Goal: Task Accomplishment & Management: Use online tool/utility

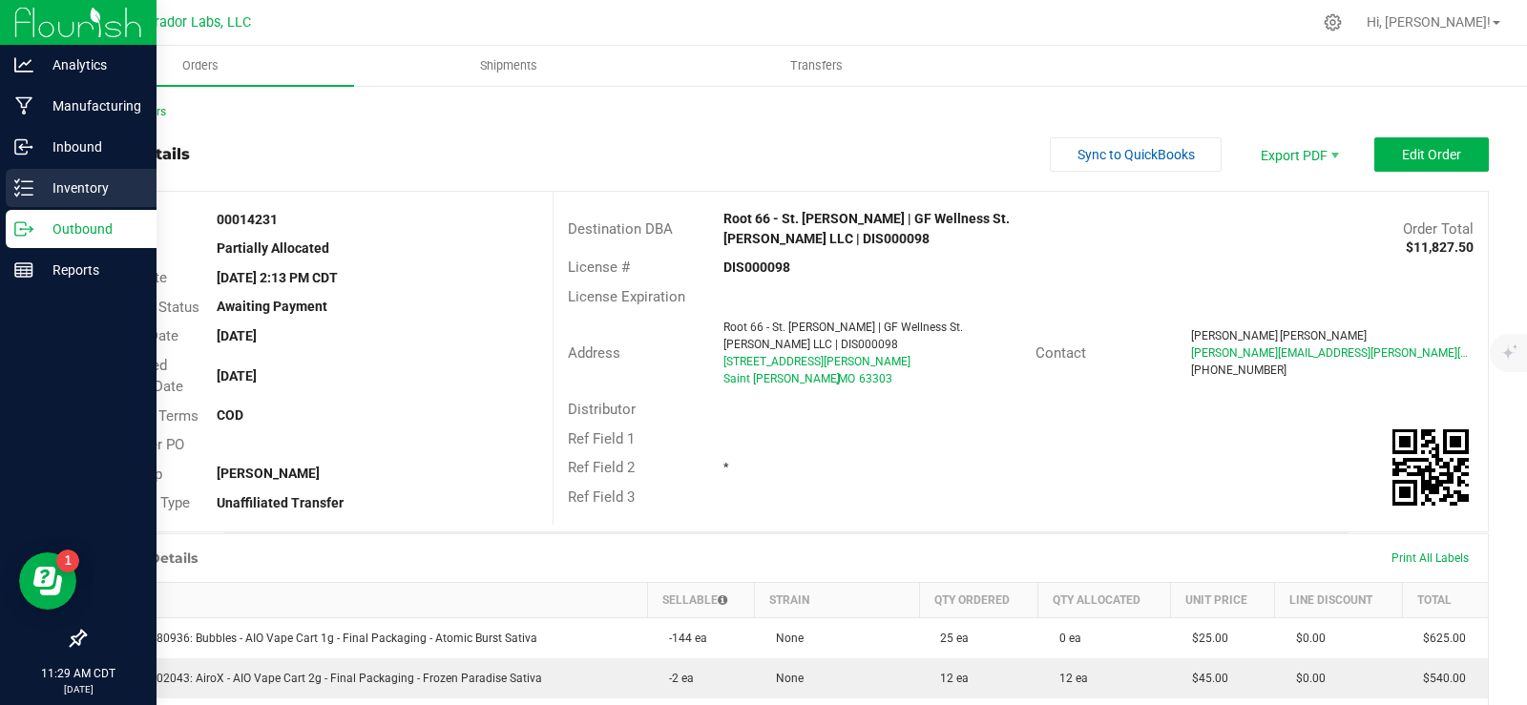
click at [70, 186] on p "Inventory" at bounding box center [90, 188] width 115 height 23
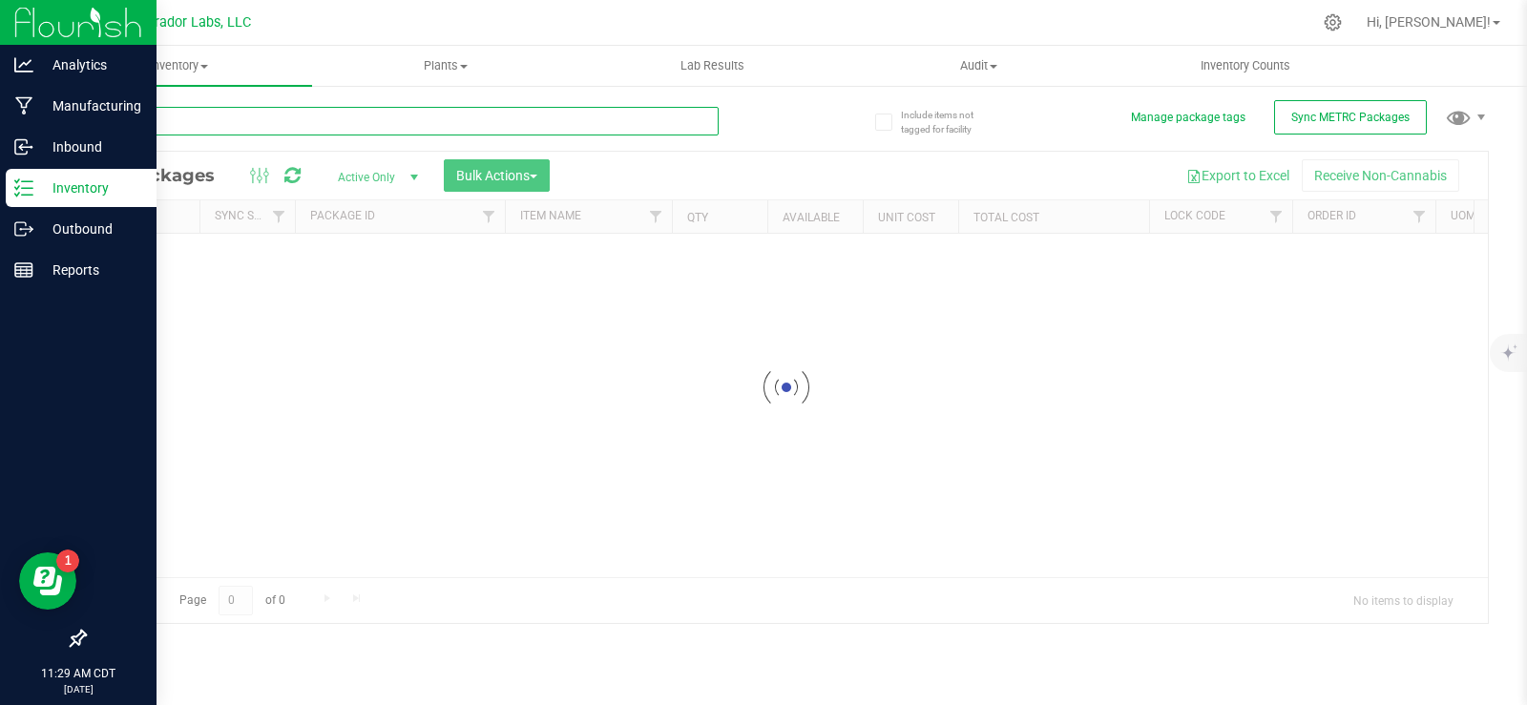
click at [286, 113] on input "text" at bounding box center [401, 121] width 635 height 29
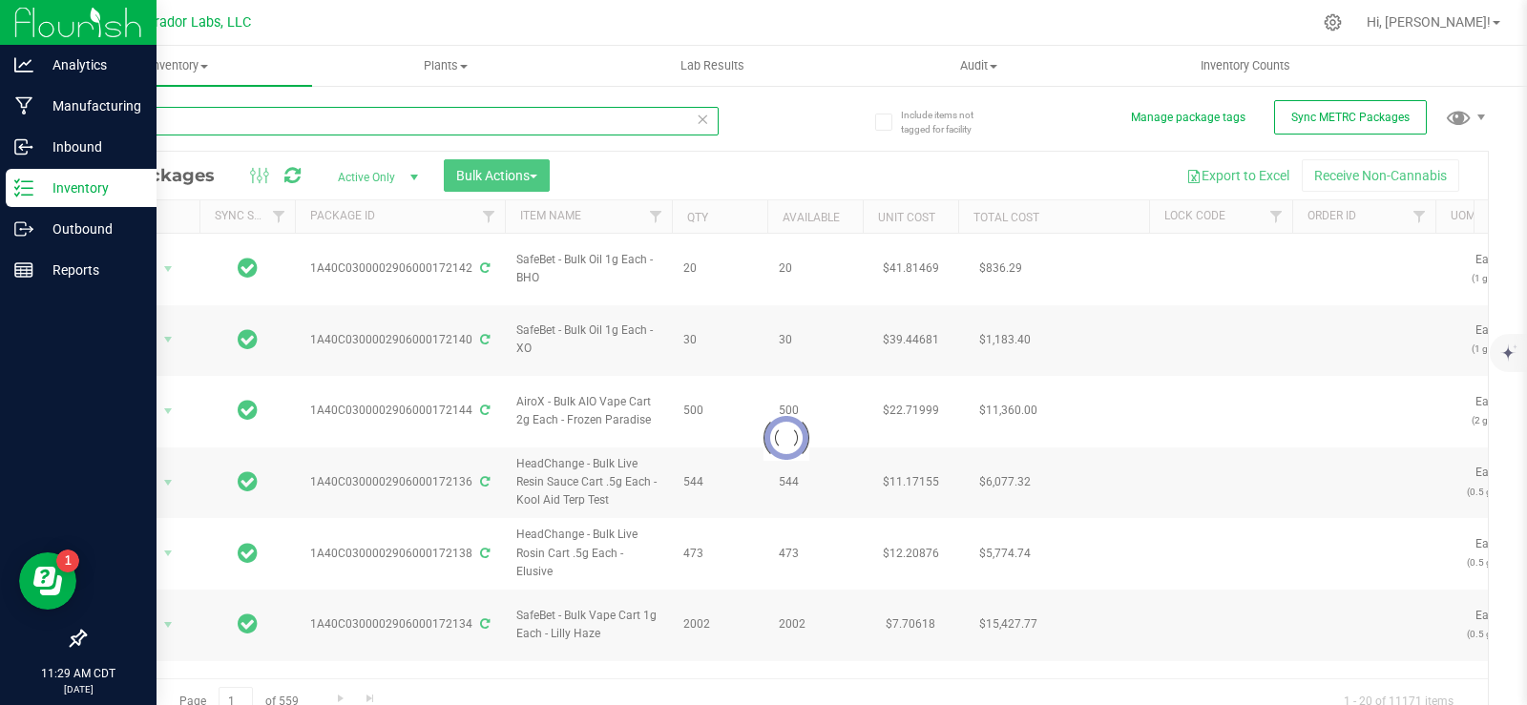
type input "148649"
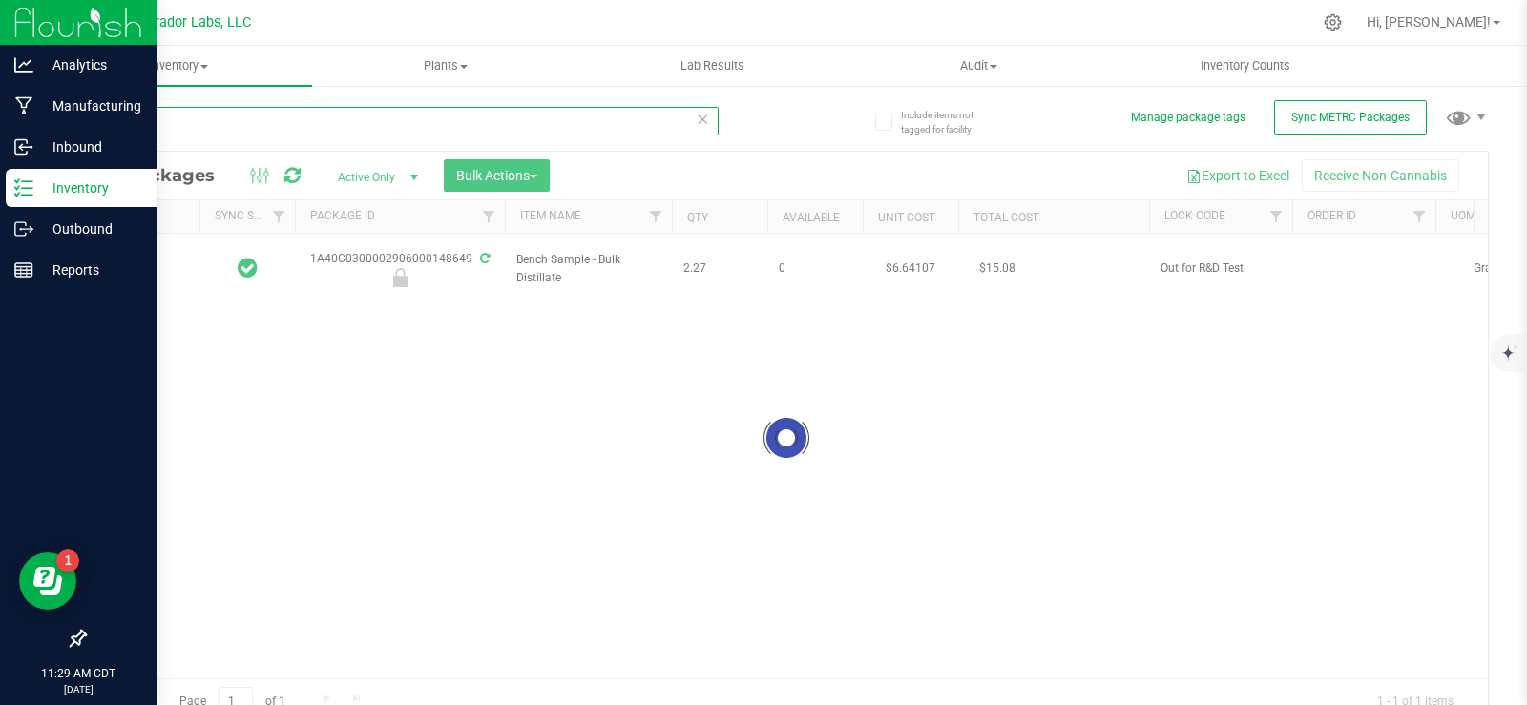
type input "[DATE]"
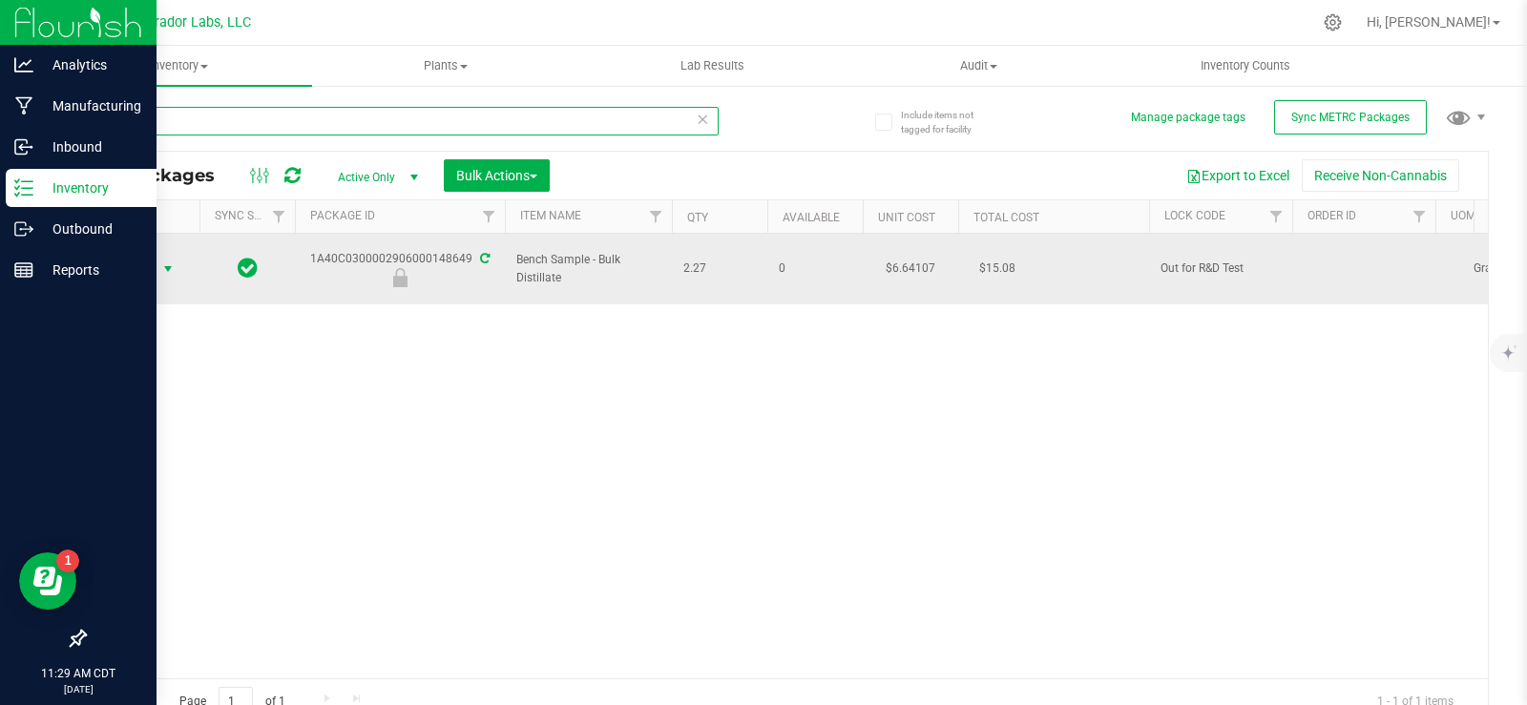
type input "148649"
click at [158, 262] on span "select" at bounding box center [169, 269] width 24 height 27
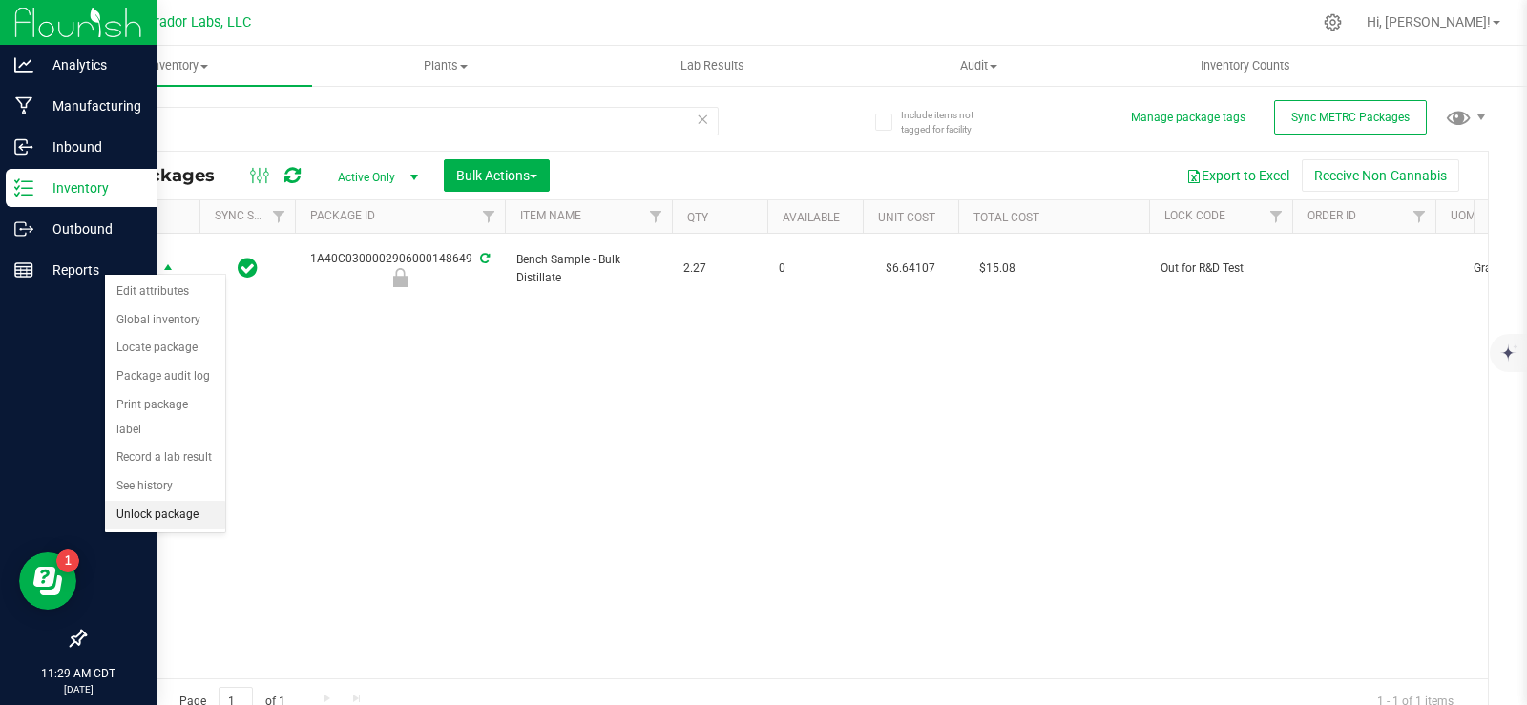
click at [196, 501] on li "Unlock package" at bounding box center [165, 515] width 120 height 29
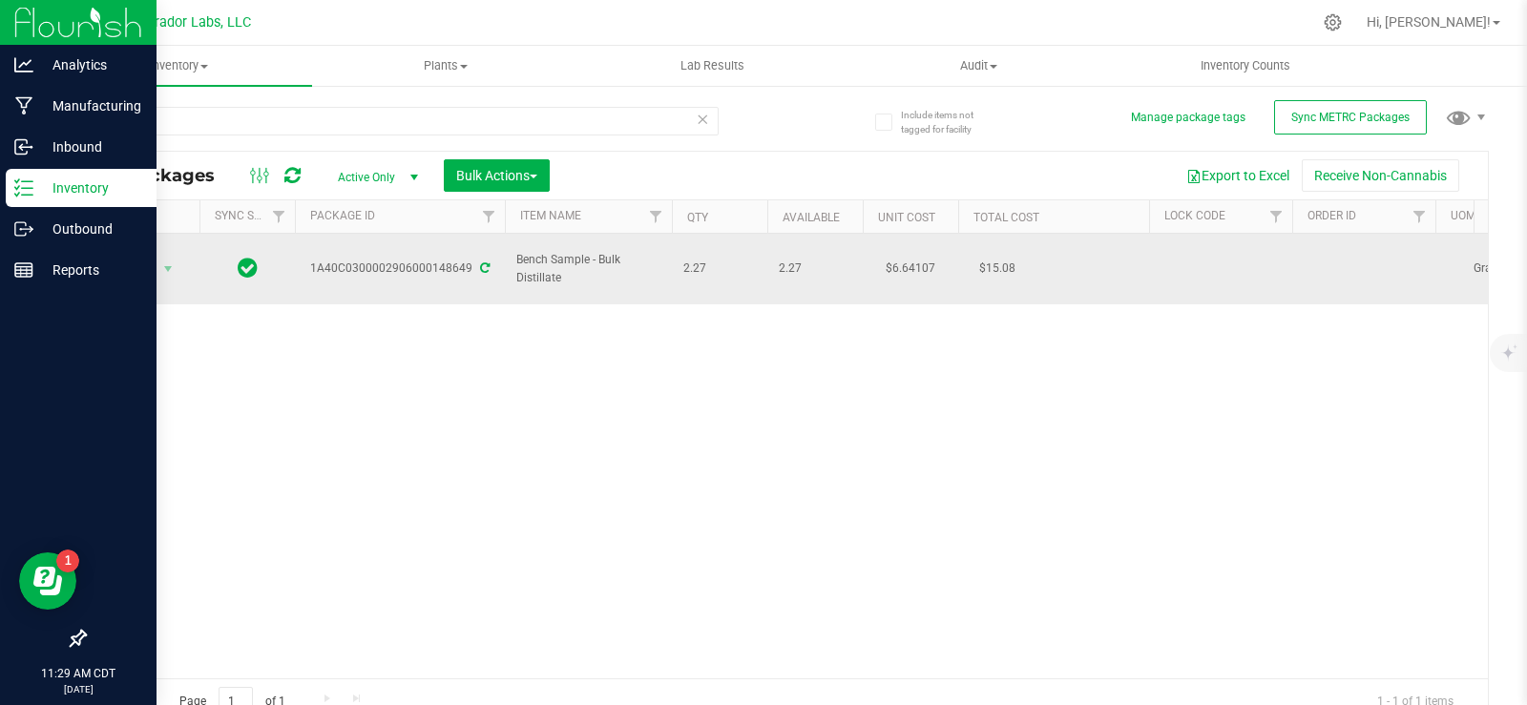
drag, startPoint x: 314, startPoint y: 260, endPoint x: 469, endPoint y: 262, distance: 154.6
click at [469, 262] on div "1A40C0300002906000148649" at bounding box center [400, 269] width 216 height 18
copy div "1A40C0300002906000148649"
